Goal: Information Seeking & Learning: Find specific fact

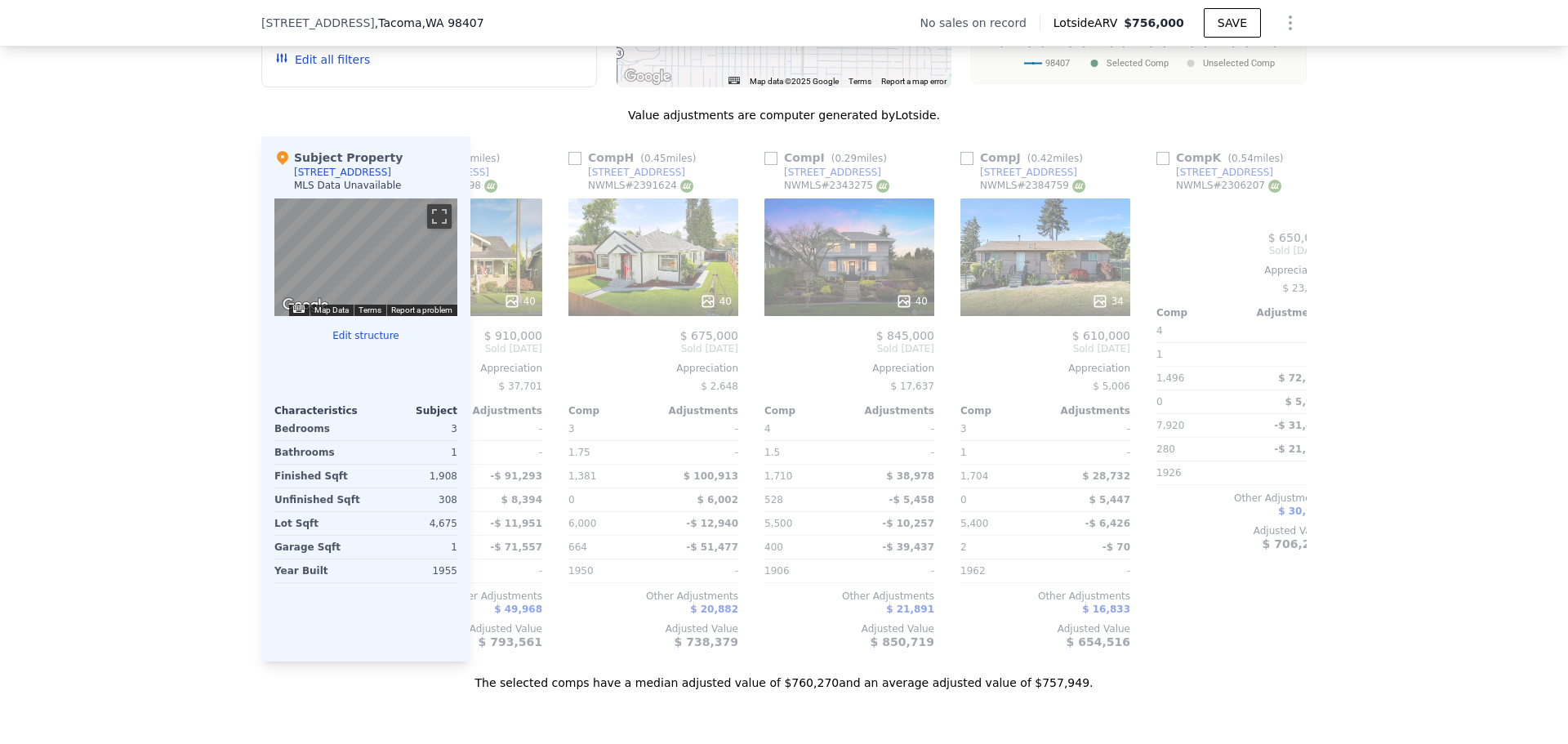
scroll to position [0, 1555]
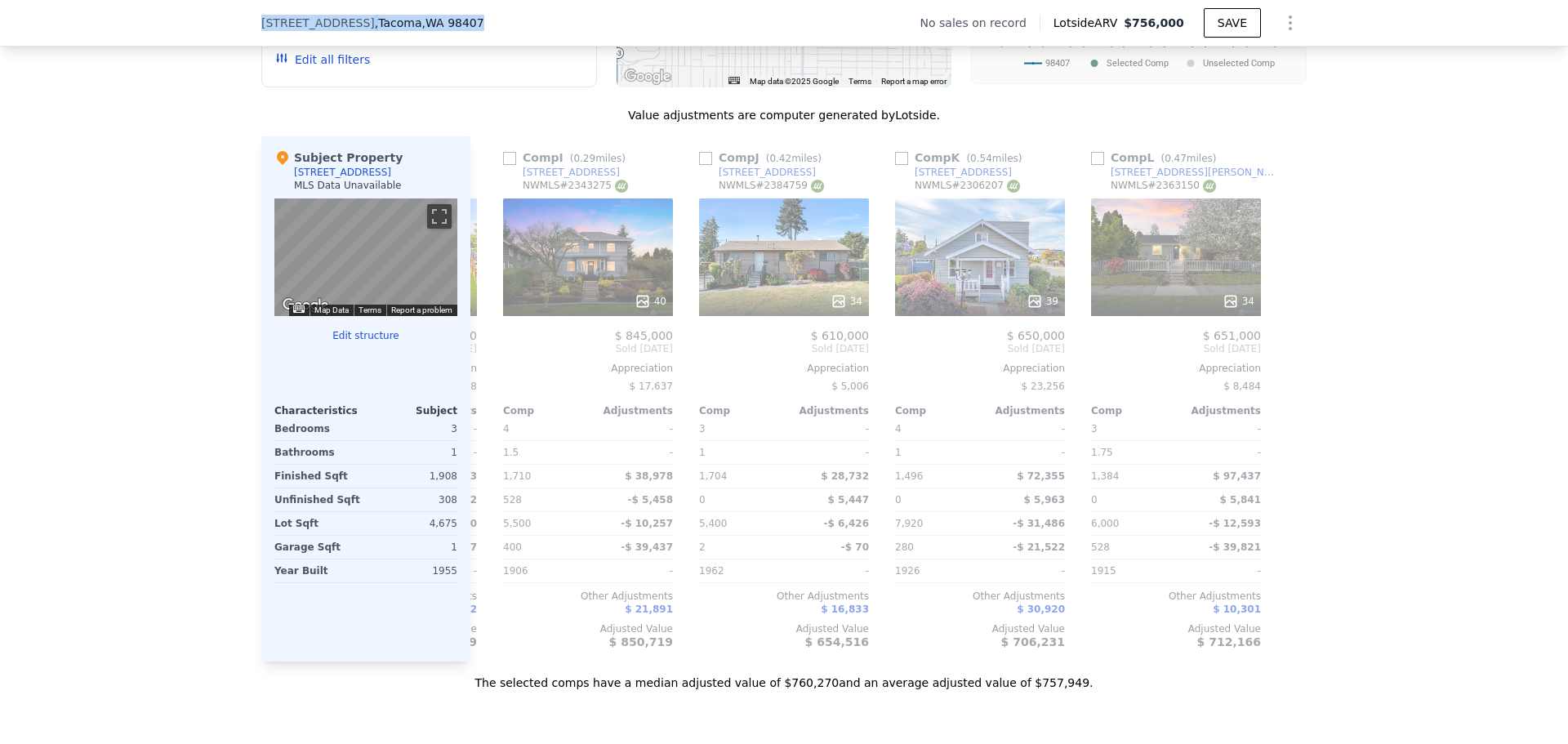
drag, startPoint x: 465, startPoint y: 20, endPoint x: 213, endPoint y: 27, distance: 252.1
click at [213, 27] on div "[STREET_ADDRESS] No sales on record Lotside ARV $756,000 SAVE" at bounding box center [784, 23] width 1568 height 46
copy div "[STREET_ADDRESS]"
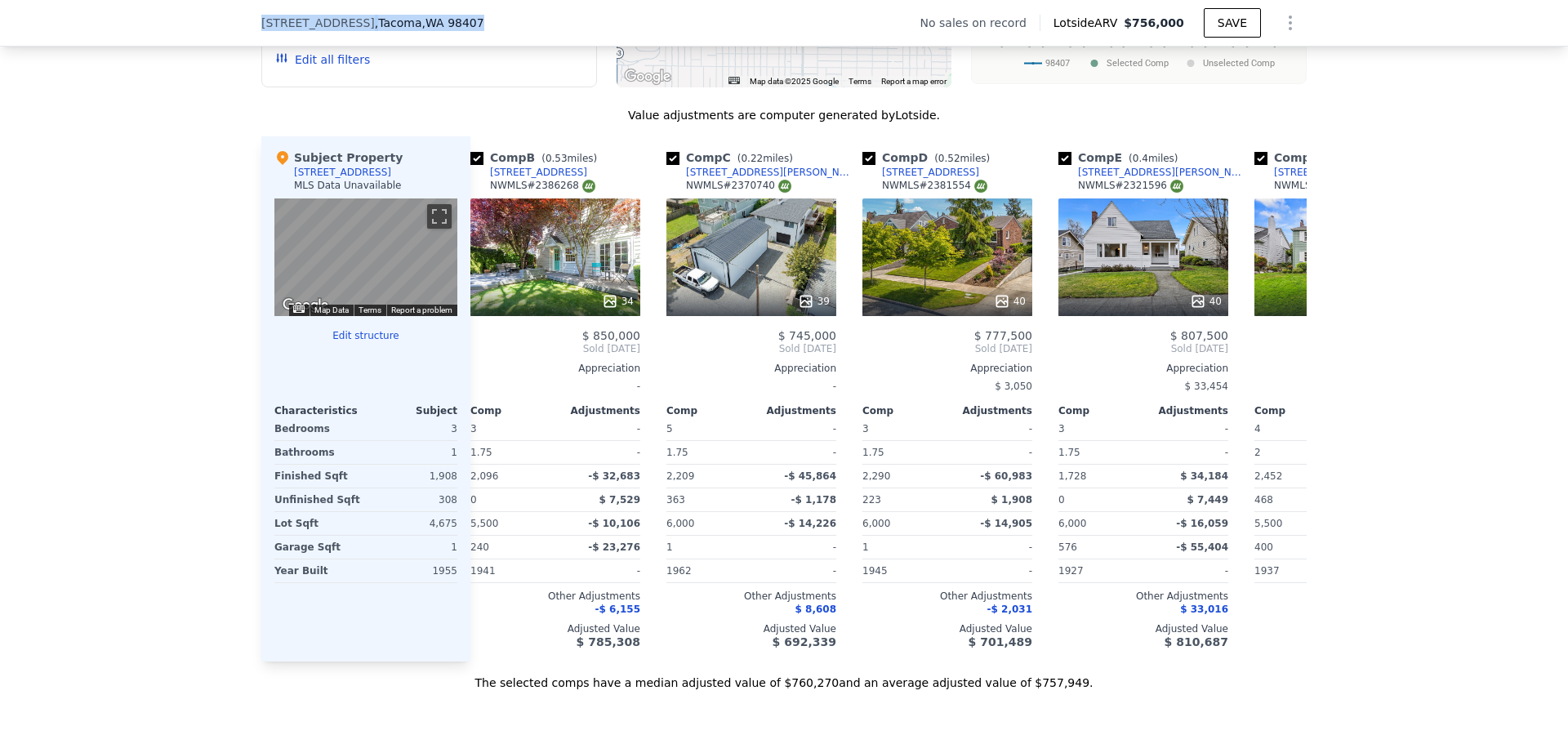
scroll to position [0, 0]
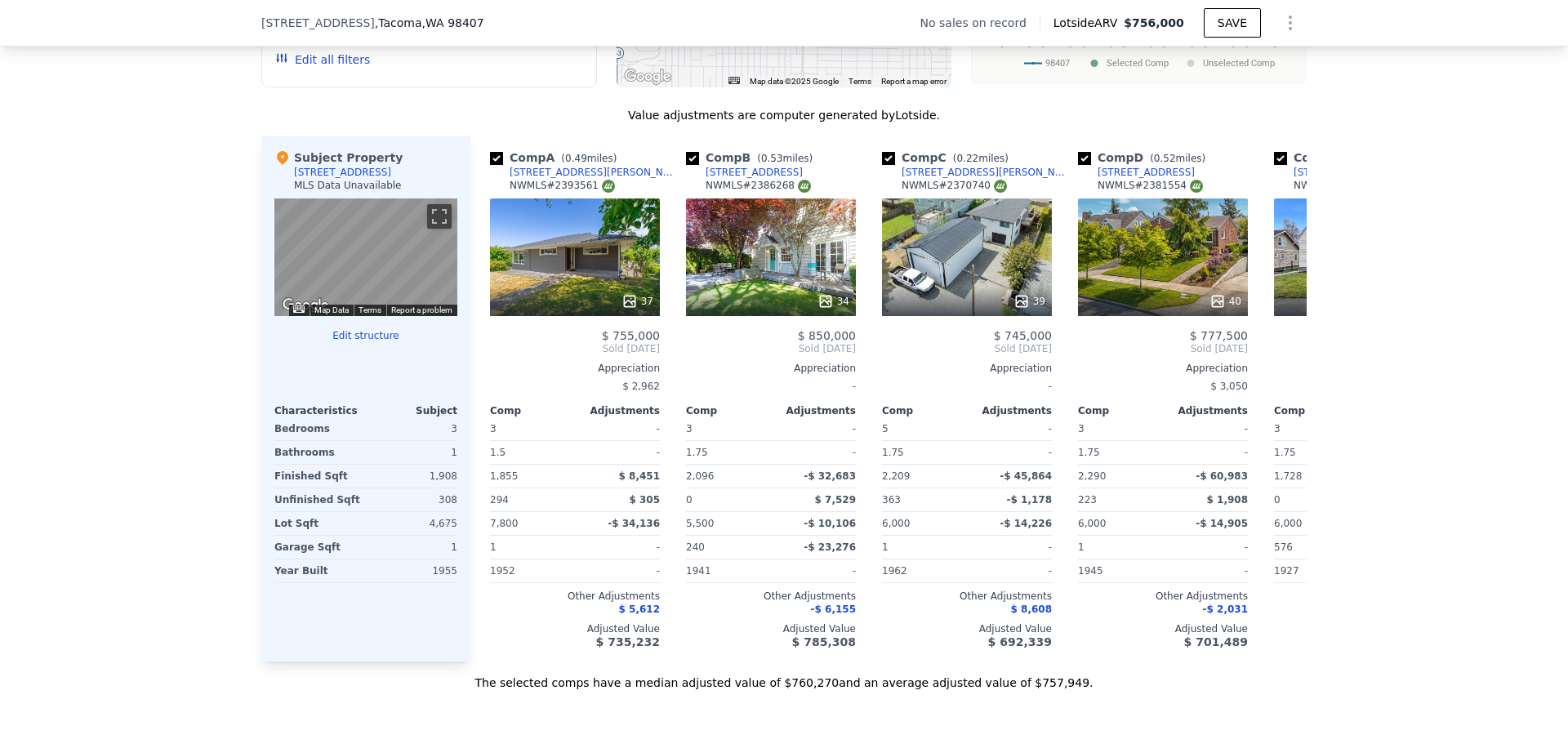
drag, startPoint x: 254, startPoint y: 660, endPoint x: 247, endPoint y: 659, distance: 7.1
click at [254, 660] on div "We found 12 sales that match your search Filters Map Prices Modify Comp Filters…" at bounding box center [784, 231] width 1568 height 921
drag, startPoint x: 247, startPoint y: 659, endPoint x: 137, endPoint y: 572, distance: 140.2
click at [137, 572] on div "We found 12 sales that match your search Filters Map Prices Modify Comp Filters…" at bounding box center [784, 231] width 1568 height 921
click at [134, 569] on div "We found 12 sales that match your search Filters Map Prices Modify Comp Filters…" at bounding box center [784, 231] width 1568 height 921
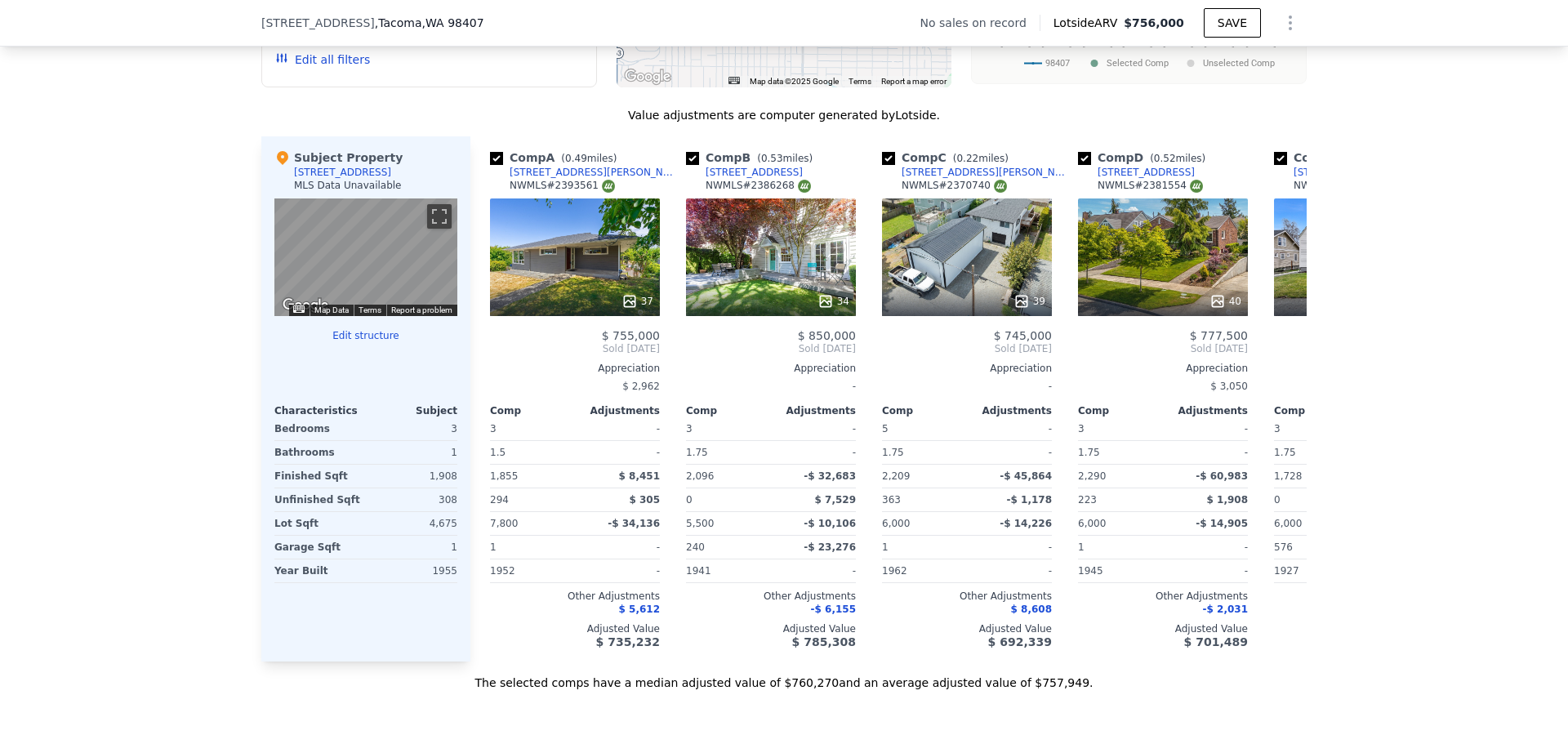
drag, startPoint x: 132, startPoint y: 564, endPoint x: 104, endPoint y: 354, distance: 211.9
click at [104, 354] on div "We found 12 sales that match your search Filters Map Prices Modify Comp Filters…" at bounding box center [784, 231] width 1568 height 921
click at [423, 692] on div "The selected comps have a median adjusted value of $760,270 and an average adju…" at bounding box center [784, 677] width 1045 height 29
drag, startPoint x: 401, startPoint y: 695, endPoint x: 285, endPoint y: 712, distance: 117.2
click at [286, 692] on div "The selected comps have a median adjusted value of $760,270 and an average adju…" at bounding box center [784, 677] width 1045 height 29
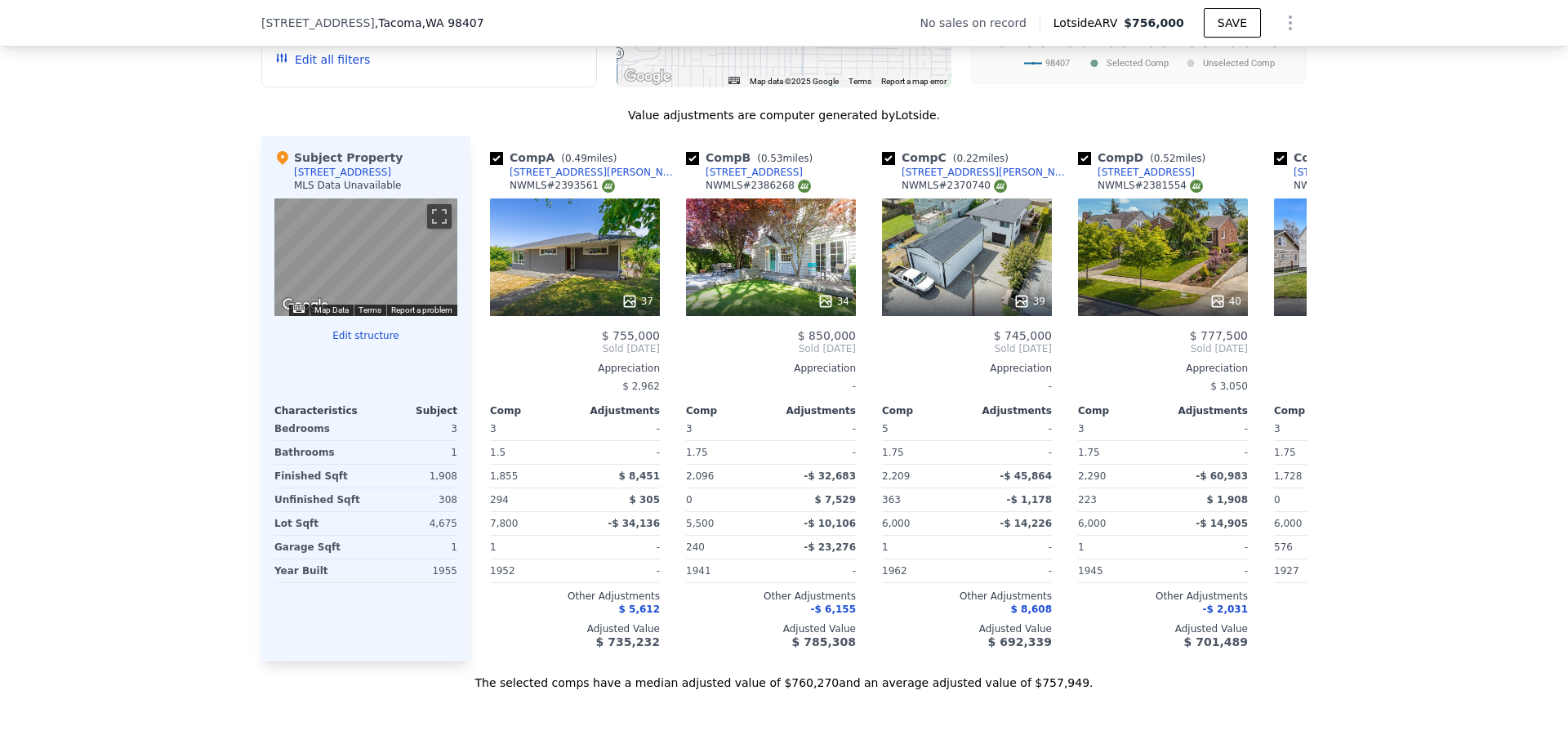
click at [178, 363] on div "We found 12 sales that match your search Filters Map Prices Modify Comp Filters…" at bounding box center [784, 231] width 1568 height 921
drag, startPoint x: 178, startPoint y: 356, endPoint x: 150, endPoint y: 247, distance: 112.5
click at [150, 247] on div "We found 12 sales that match your search Filters Map Prices Modify Comp Filters…" at bounding box center [784, 231] width 1568 height 921
click at [216, 415] on div "We found 12 sales that match your search Filters Map Prices Modify Comp Filters…" at bounding box center [784, 231] width 1568 height 921
drag, startPoint x: 216, startPoint y: 413, endPoint x: 184, endPoint y: 366, distance: 56.9
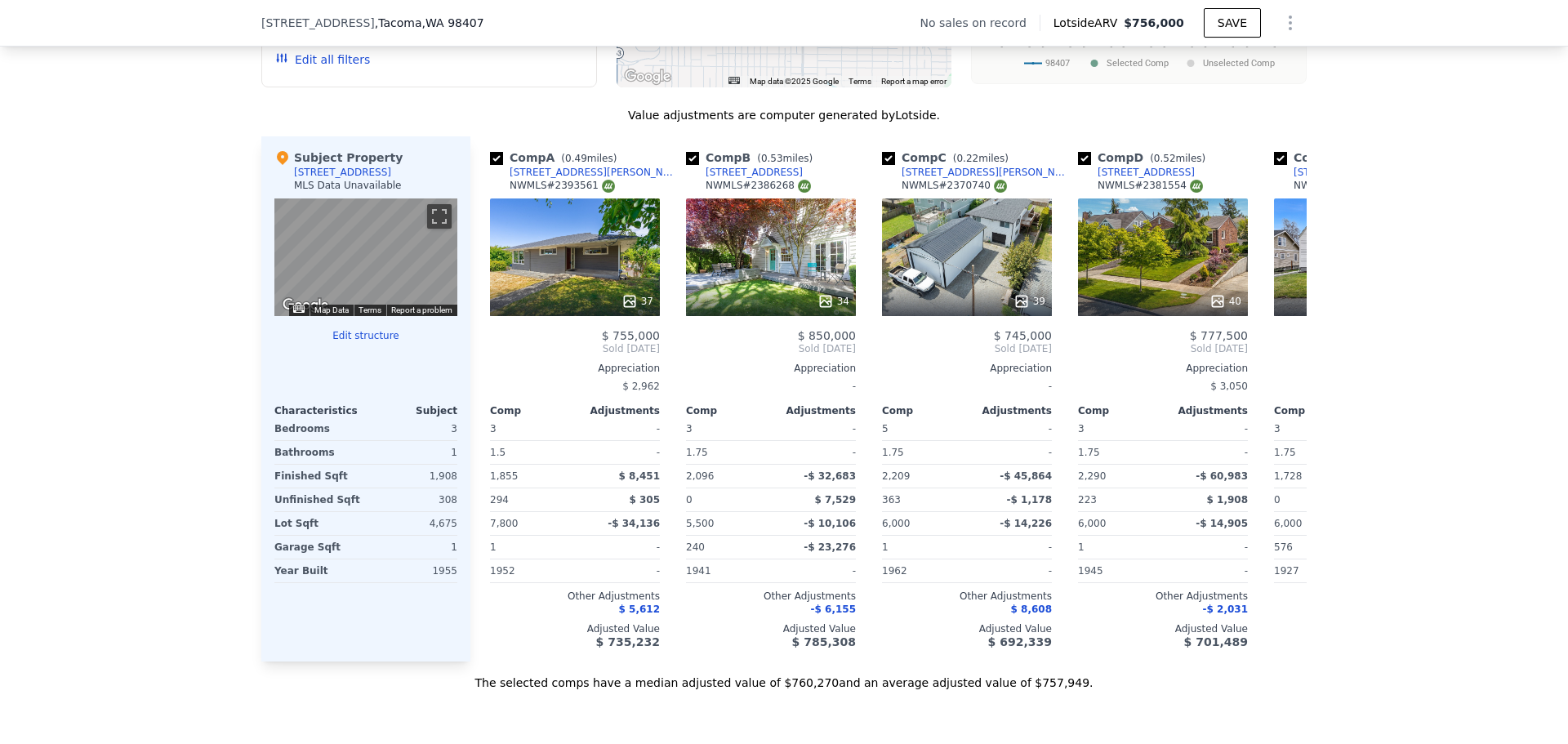
click at [184, 366] on div "We found 12 sales that match your search Filters Map Prices Modify Comp Filters…" at bounding box center [784, 231] width 1568 height 921
drag, startPoint x: 481, startPoint y: 21, endPoint x: 216, endPoint y: 18, distance: 265.0
click at [216, 18] on div "[STREET_ADDRESS] No sales on record Lotside ARV $756,000 SAVE" at bounding box center [784, 23] width 1568 height 46
copy div "[STREET_ADDRESS]"
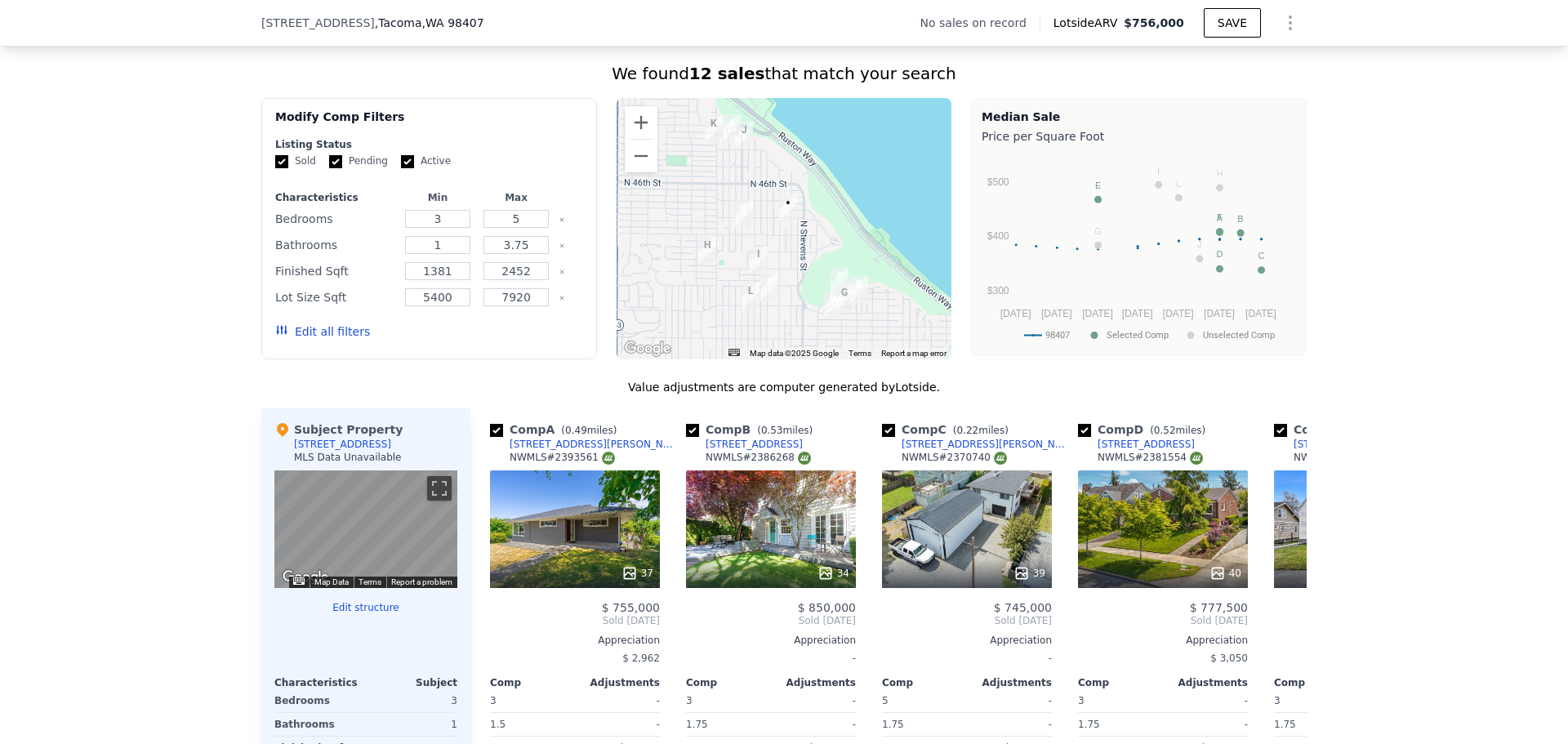
click at [89, 279] on div "We found 12 sales that match your search Filters Map Prices Modify Comp Filters…" at bounding box center [784, 502] width 1568 height 921
click at [80, 215] on div "We found 12 sales that match your search Filters Map Prices Modify Comp Filters…" at bounding box center [784, 502] width 1568 height 921
drag, startPoint x: 80, startPoint y: 215, endPoint x: 77, endPoint y: 169, distance: 46.1
click at [77, 169] on div "We found 12 sales that match your search Filters Map Prices Modify Comp Filters…" at bounding box center [784, 502] width 1568 height 921
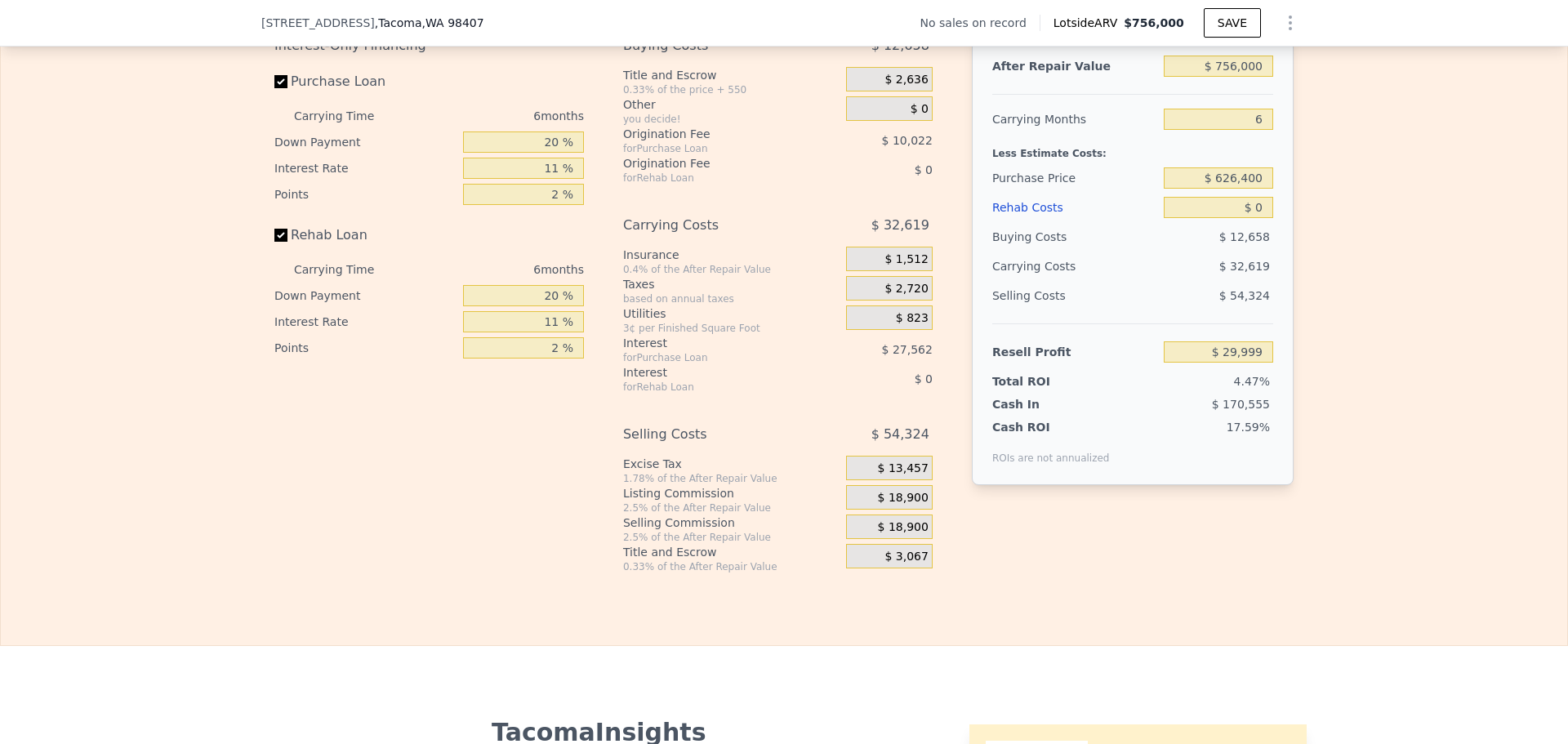
scroll to position [2786, 0]
